Goal: Task Accomplishment & Management: Use online tool/utility

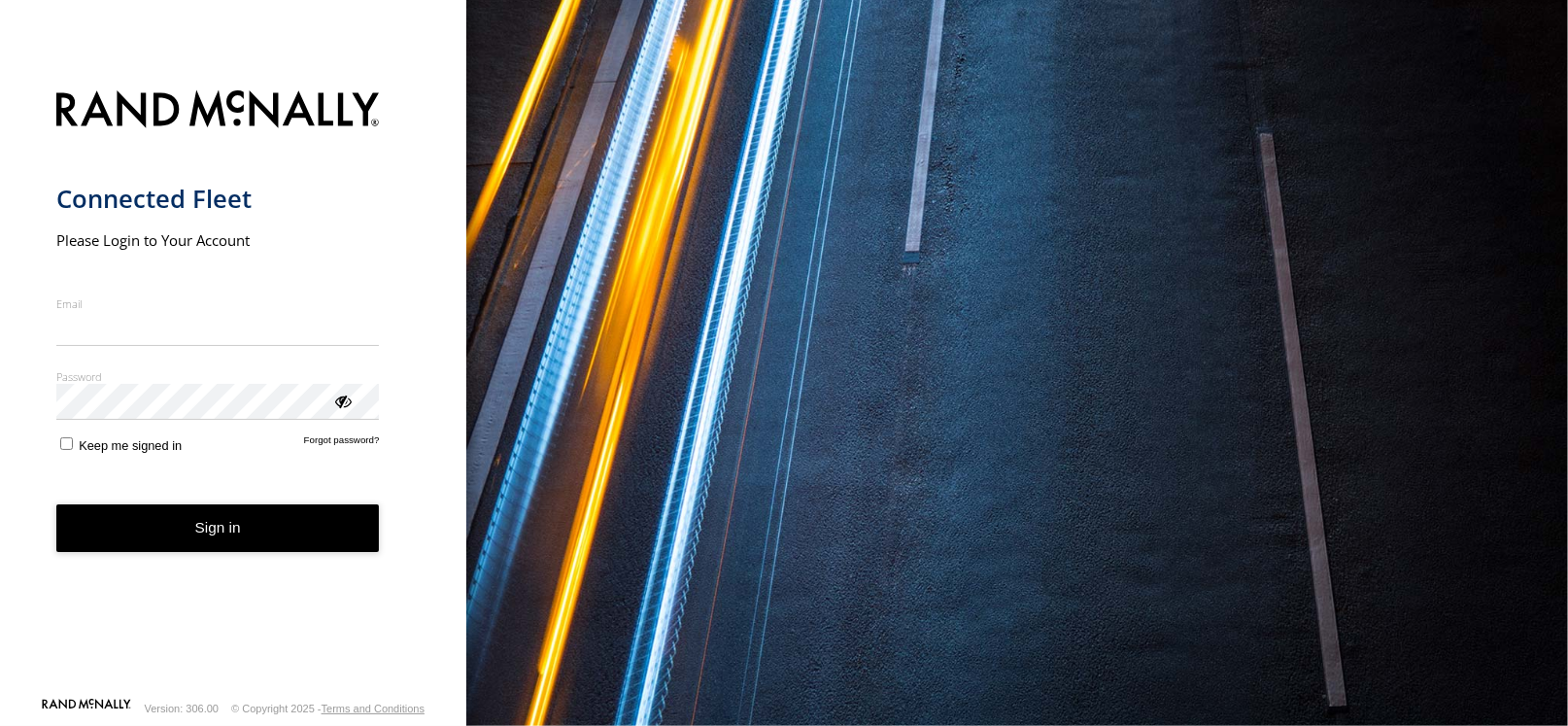
type input "**********"
click at [276, 559] on form "**********" at bounding box center [233, 388] width 355 height 619
click at [273, 548] on button "Sign in" at bounding box center [217, 528] width 323 height 47
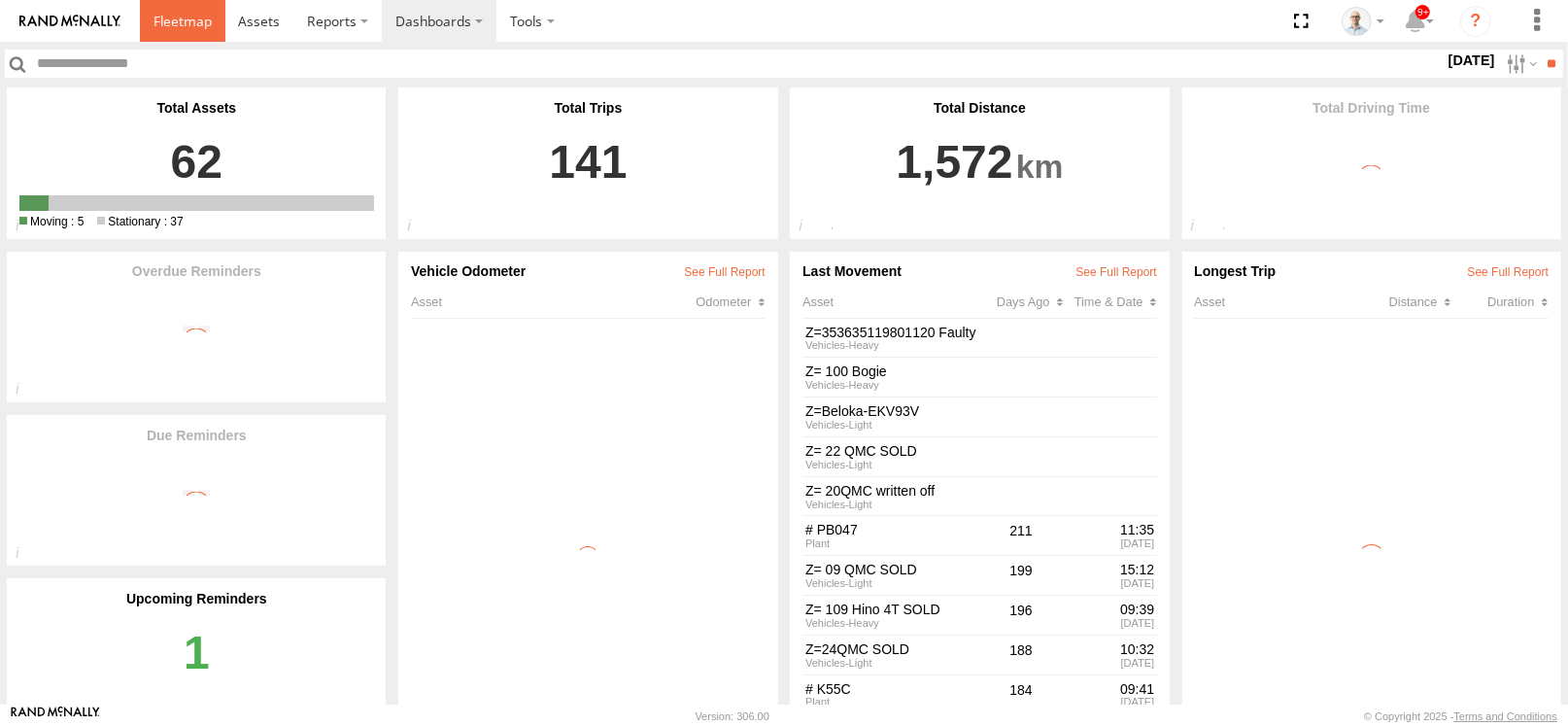
click at [166, 28] on span at bounding box center [182, 21] width 58 height 19
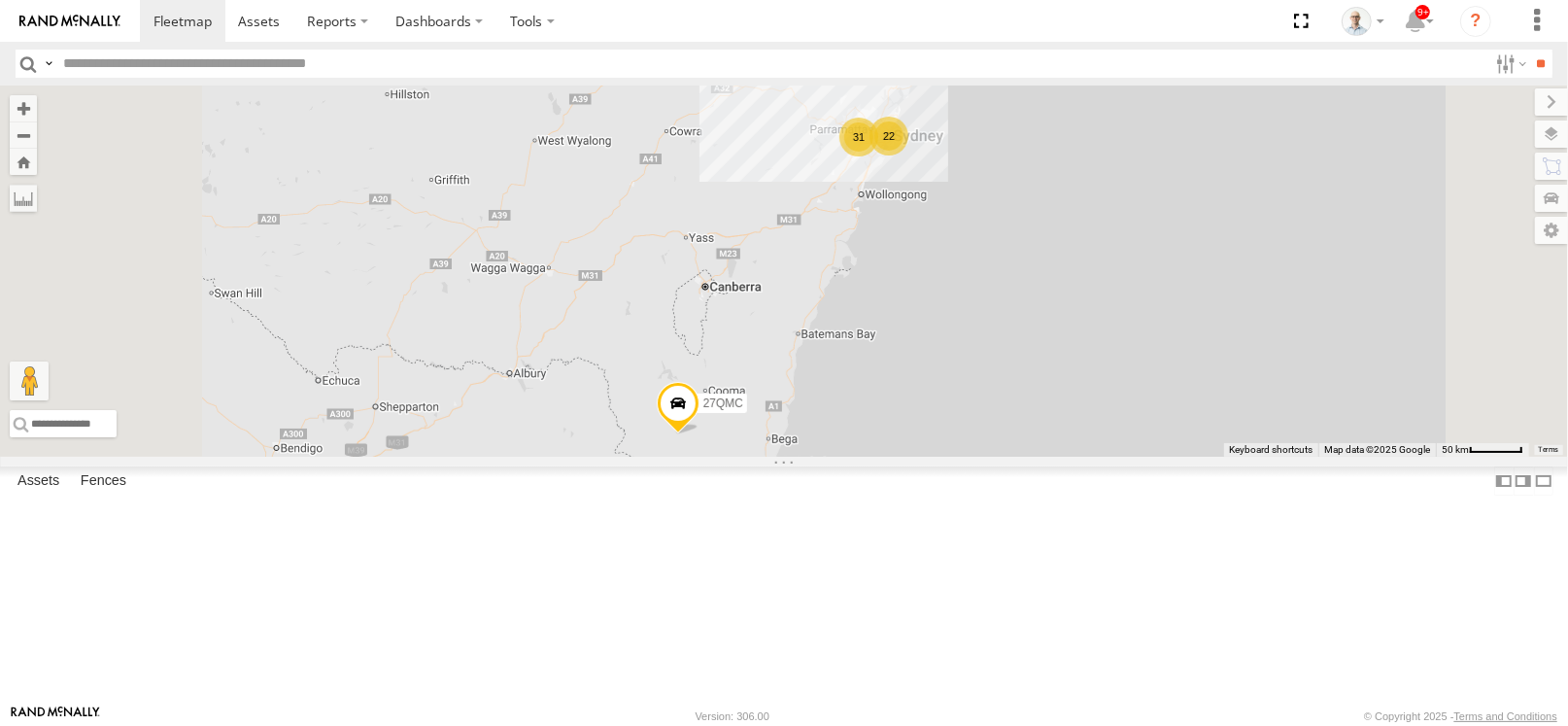
click at [878, 156] on div "31" at bounding box center [859, 138] width 39 height 39
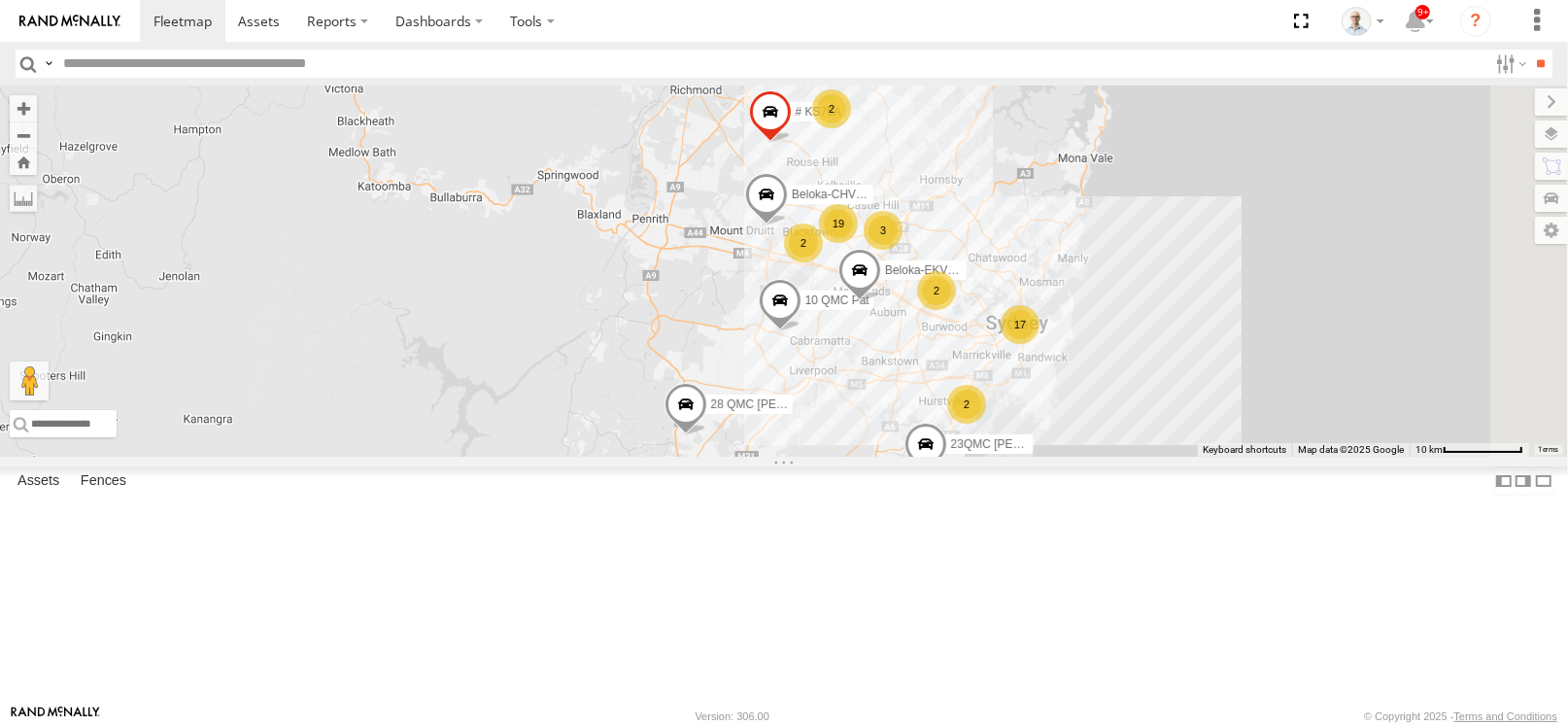
click at [858, 243] on div "19" at bounding box center [839, 224] width 39 height 39
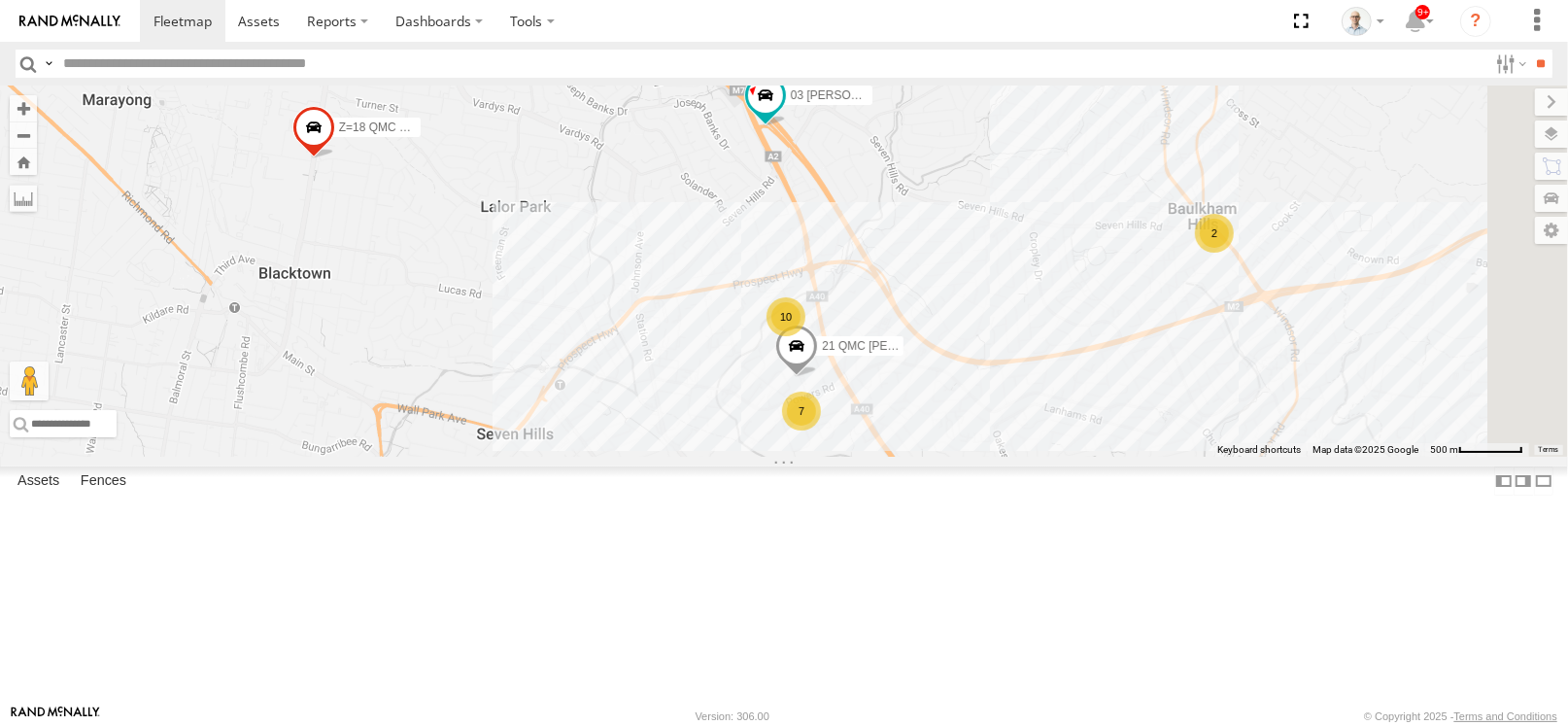
click at [805, 336] on div "10" at bounding box center [786, 317] width 39 height 39
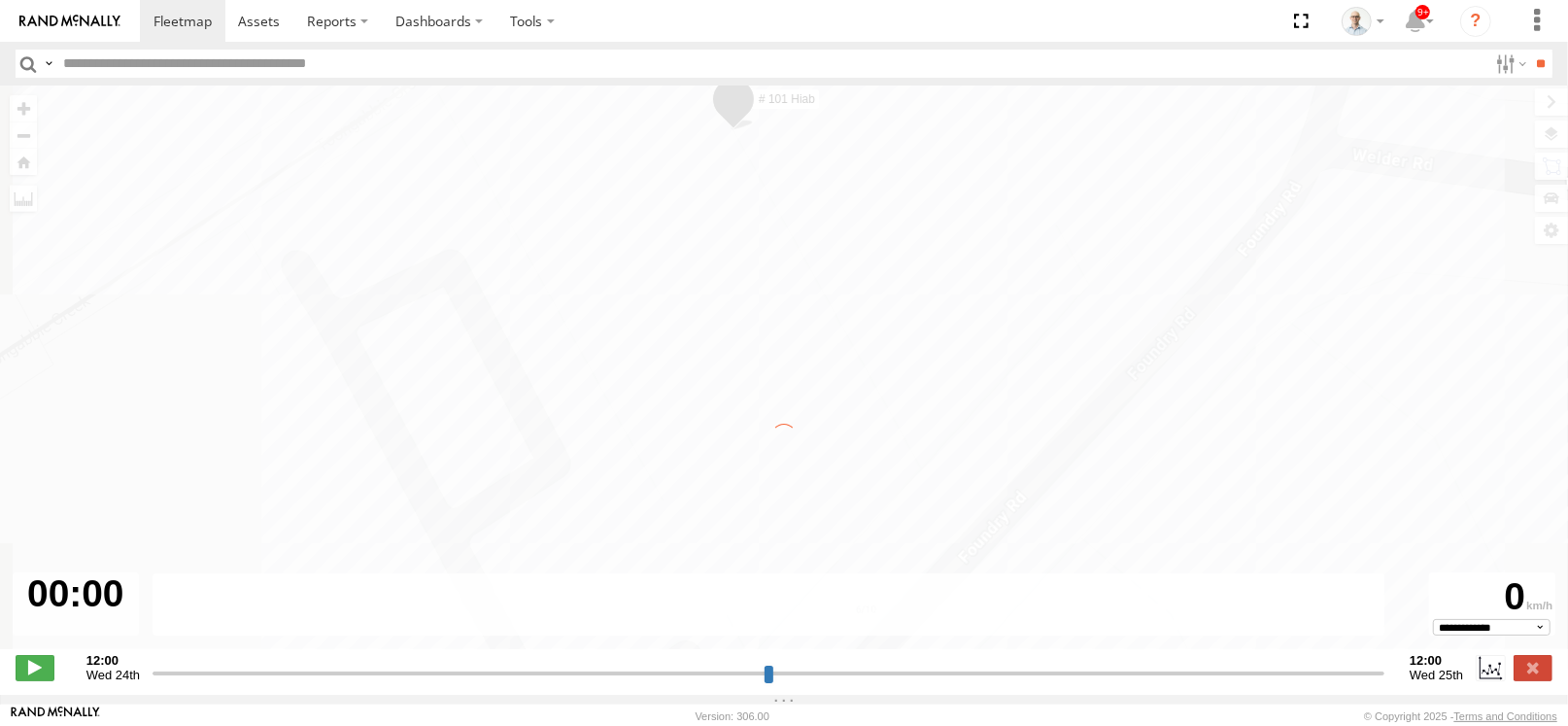
type input "**********"
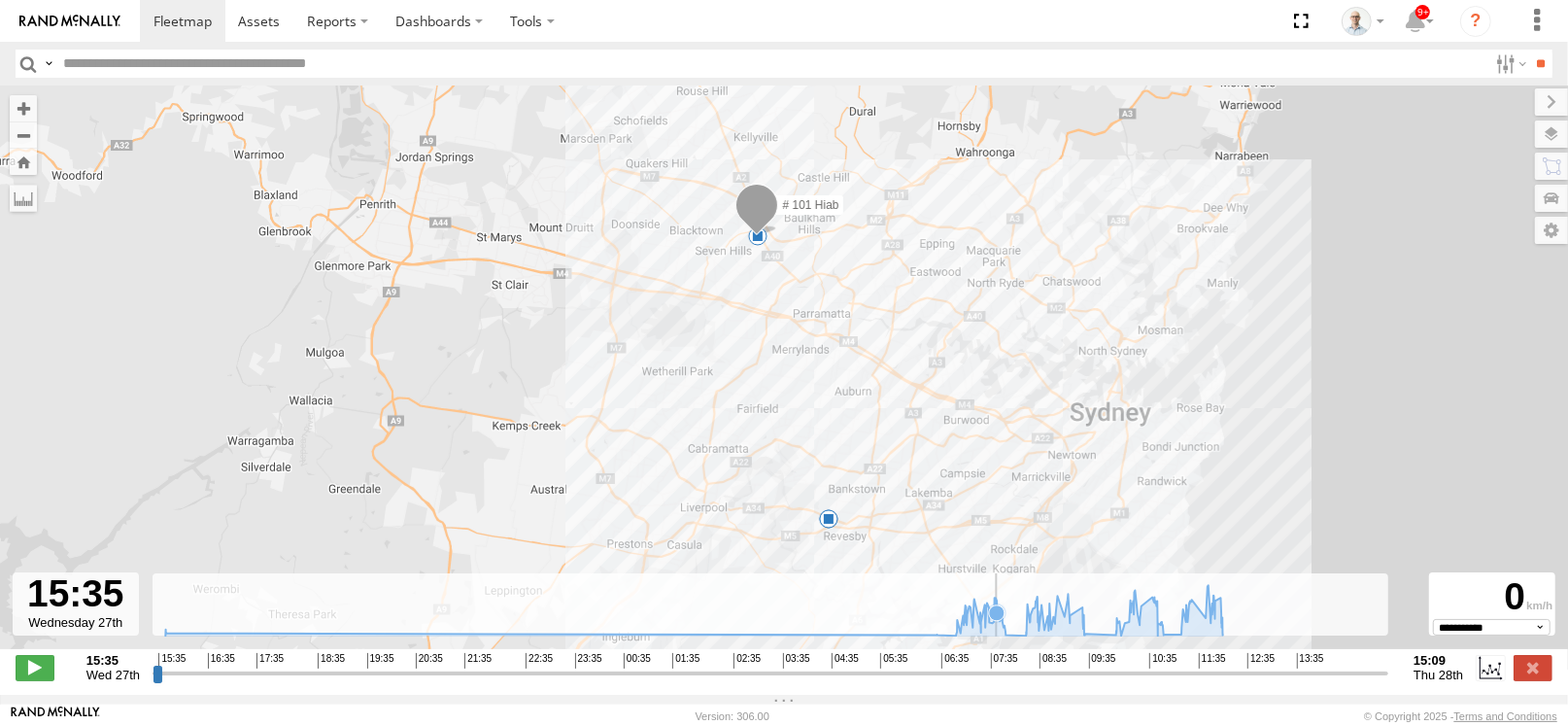
click at [998, 635] on icon at bounding box center [694, 610] width 1077 height 50
click at [1007, 642] on icon at bounding box center [1006, 635] width 16 height 16
click at [1074, 618] on icon at bounding box center [1070, 616] width 20 height 20
click at [1089, 615] on icon at bounding box center [694, 610] width 1077 height 50
click at [1110, 615] on rect at bounding box center [771, 605] width 1237 height 63
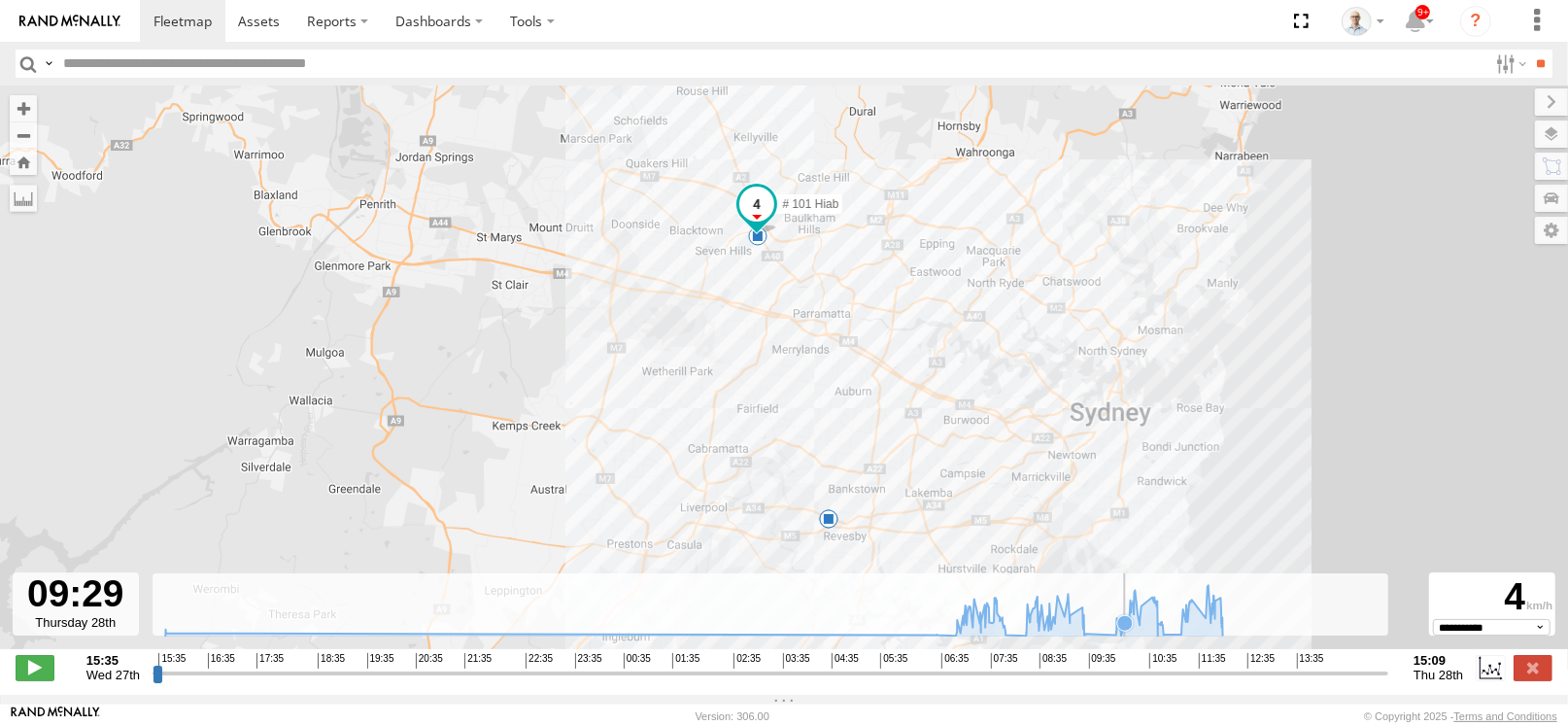
click at [1127, 618] on icon at bounding box center [694, 610] width 1077 height 50
click at [1146, 614] on icon at bounding box center [1140, 606] width 16 height 16
click at [1165, 617] on icon at bounding box center [694, 610] width 1077 height 50
click at [147, 17] on link at bounding box center [182, 21] width 86 height 41
